Goal: Information Seeking & Learning: Learn about a topic

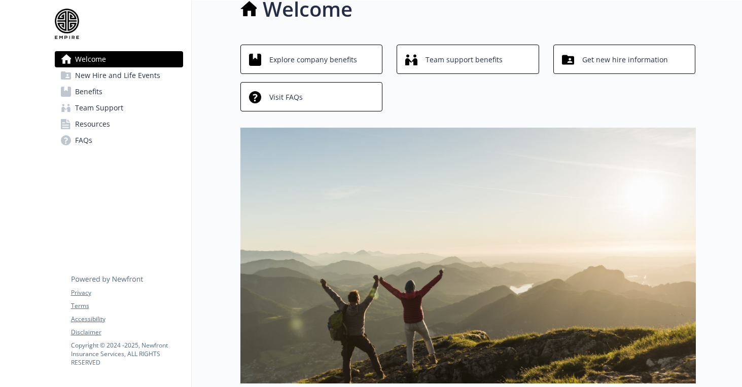
scroll to position [20, 0]
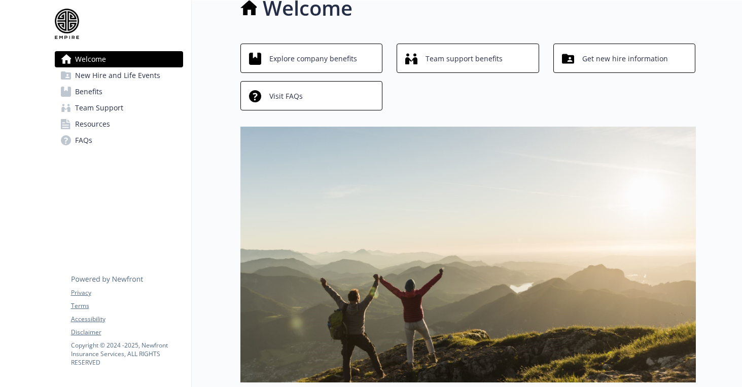
click at [353, 60] on span "Explore company benefits" at bounding box center [313, 58] width 88 height 19
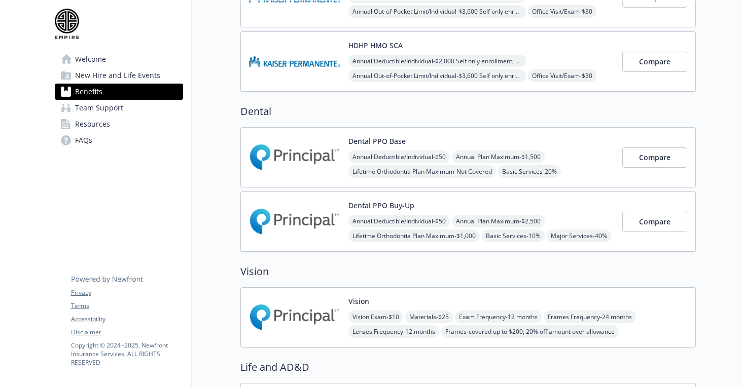
scroll to position [468, 0]
click at [649, 160] on span "Compare" at bounding box center [654, 157] width 31 height 10
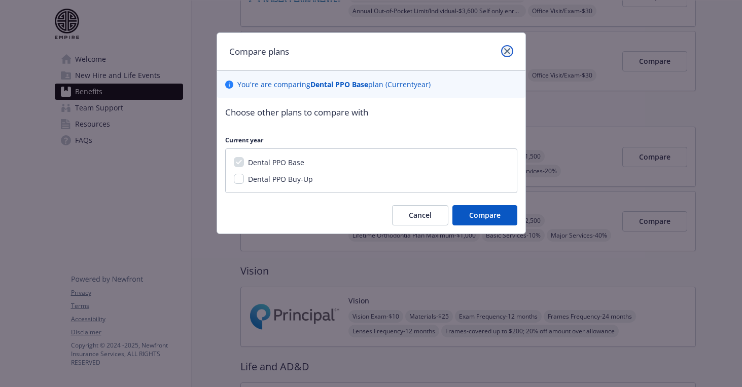
click at [508, 46] on link "close" at bounding box center [507, 51] width 12 height 12
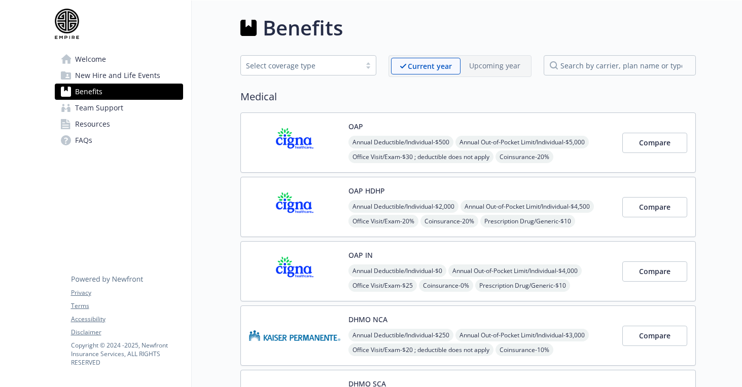
scroll to position [0, 0]
click at [432, 137] on span "Annual Deductible/Individual - $500" at bounding box center [400, 142] width 105 height 13
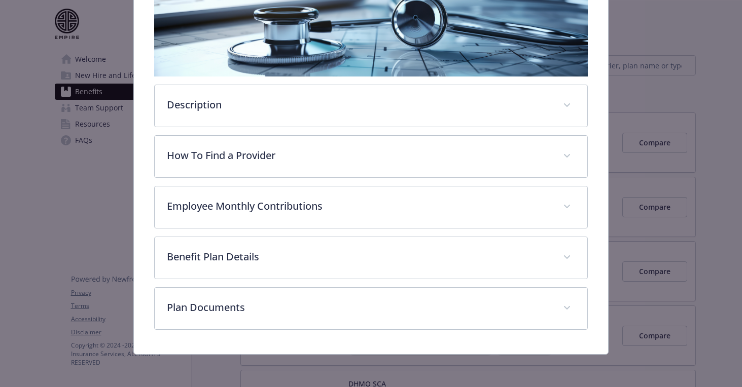
scroll to position [185, 0]
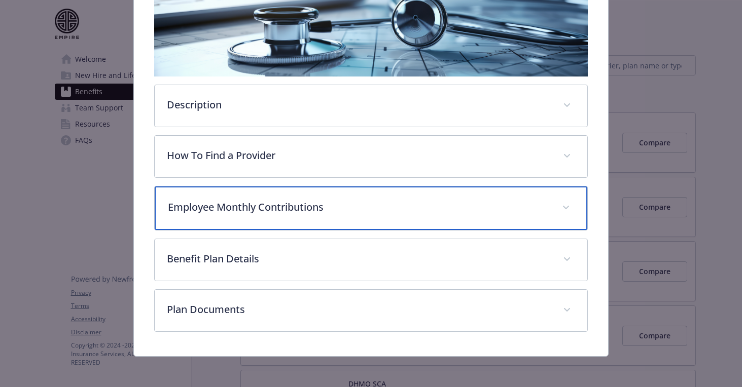
click at [373, 208] on p "Employee Monthly Contributions" at bounding box center [358, 207] width 381 height 15
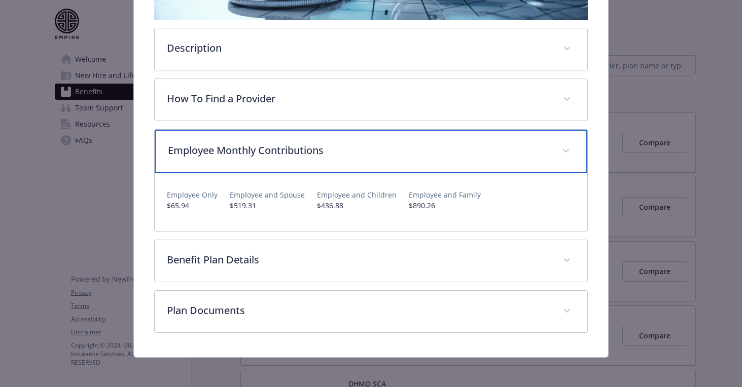
scroll to position [243, 0]
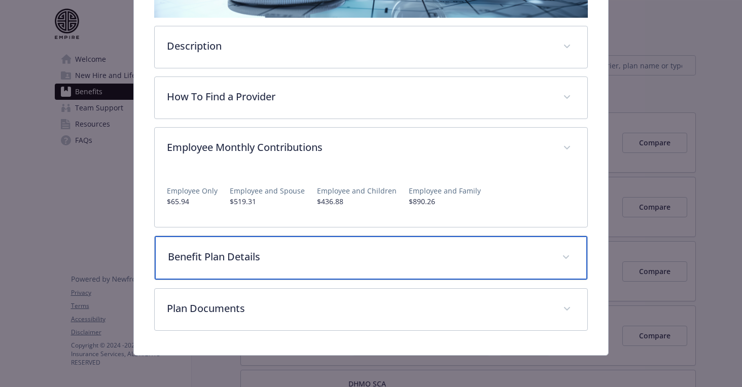
click at [380, 253] on p "Benefit Plan Details" at bounding box center [358, 257] width 381 height 15
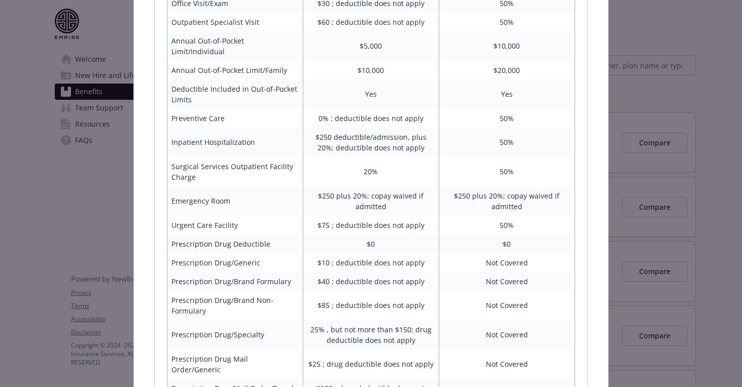
scroll to position [615, 0]
